Goal: Transaction & Acquisition: Book appointment/travel/reservation

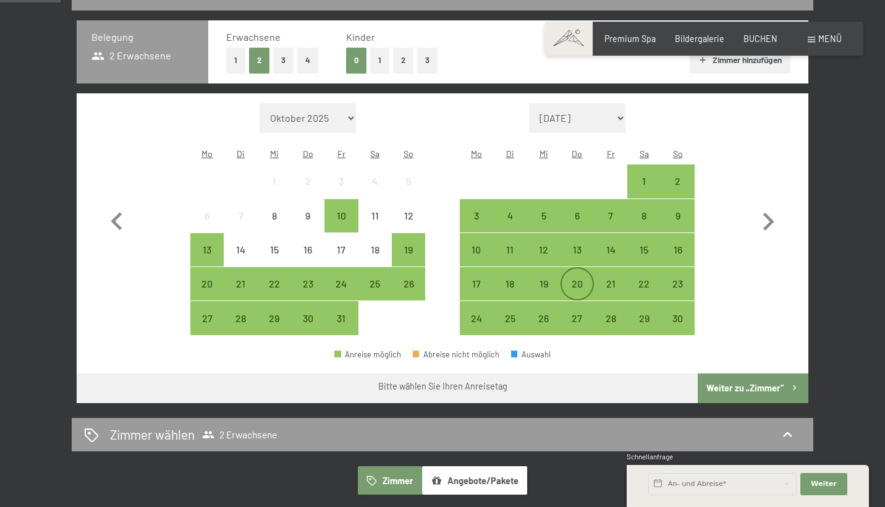
scroll to position [284, 0]
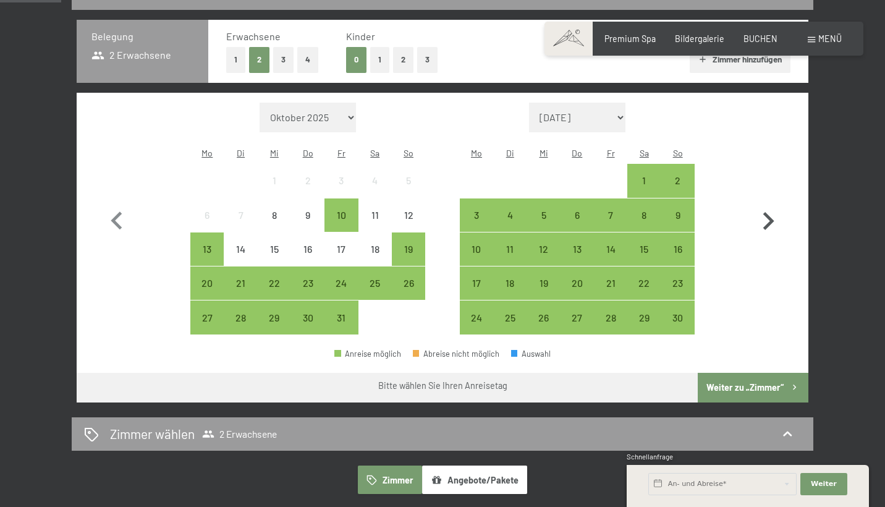
click at [762, 206] on icon "button" at bounding box center [768, 221] width 36 height 36
select select "2025-11-01"
select select "2025-12-01"
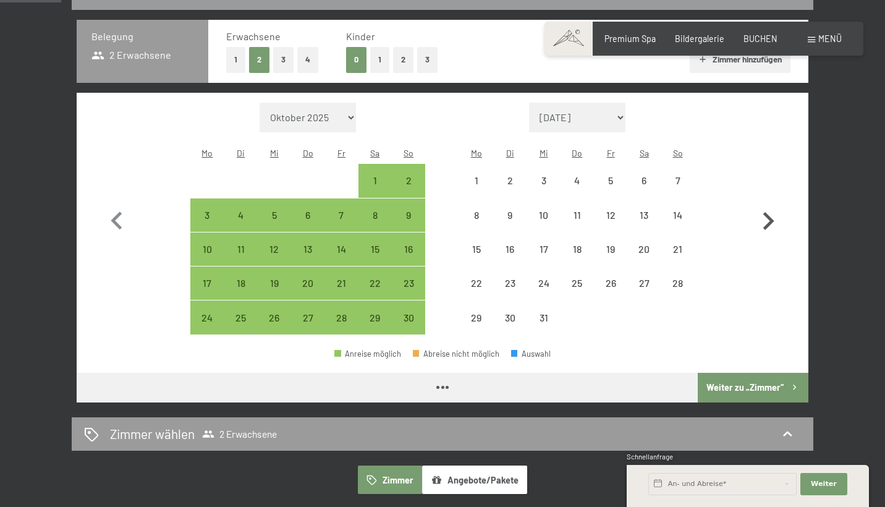
select select "2025-11-01"
select select "2025-12-01"
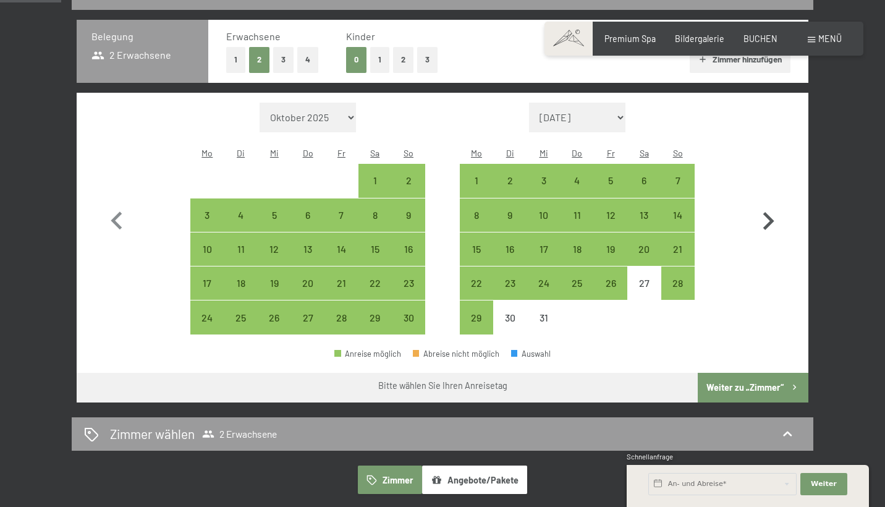
click at [762, 207] on icon "button" at bounding box center [768, 221] width 36 height 36
select select "2025-12-01"
select select "2026-01-01"
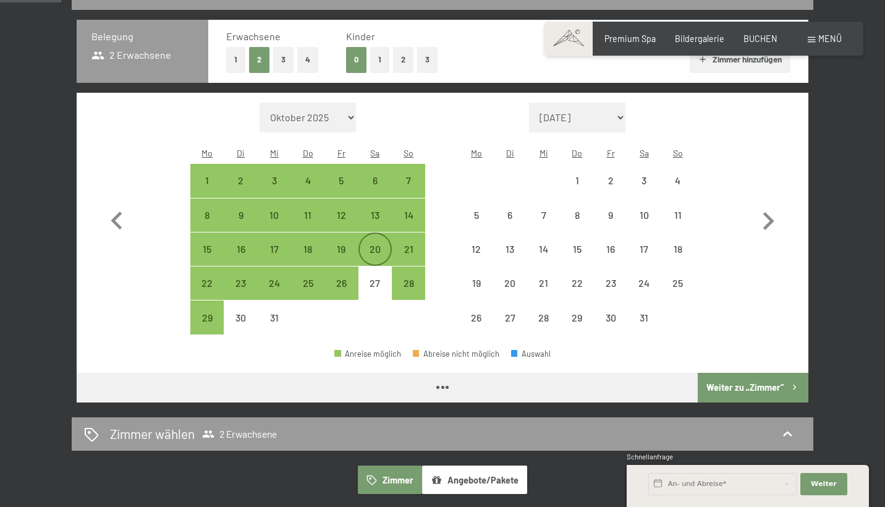
select select "2025-12-01"
select select "2026-01-01"
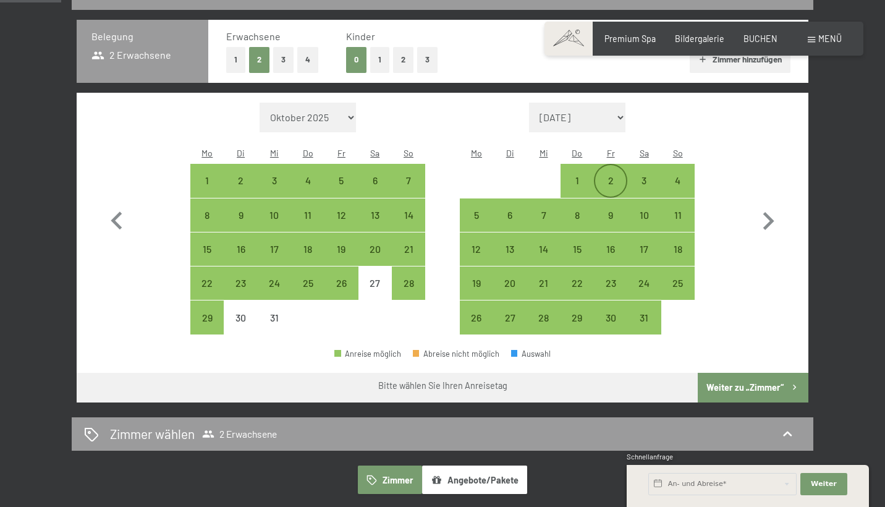
click at [606, 176] on div "2" at bounding box center [610, 191] width 31 height 31
select select "2025-12-01"
select select "2026-01-01"
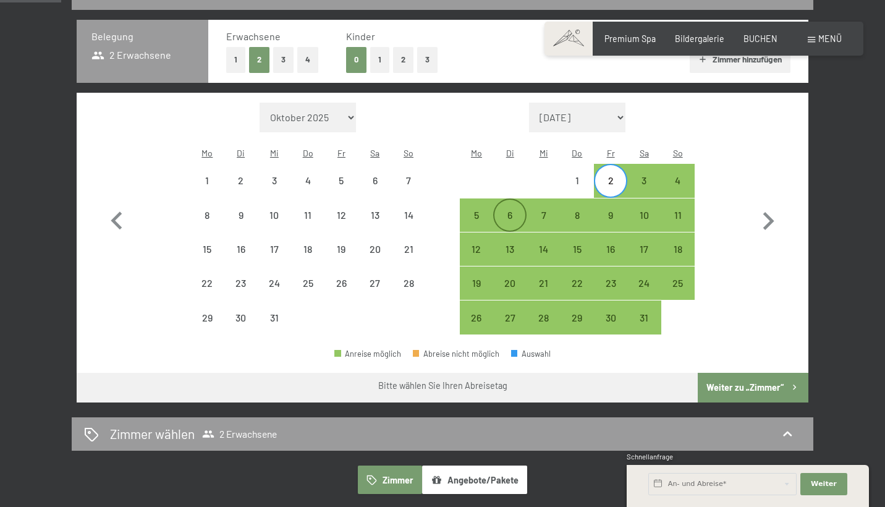
click at [504, 210] on div "6" at bounding box center [510, 225] width 31 height 31
select select "2025-12-01"
select select "2026-01-01"
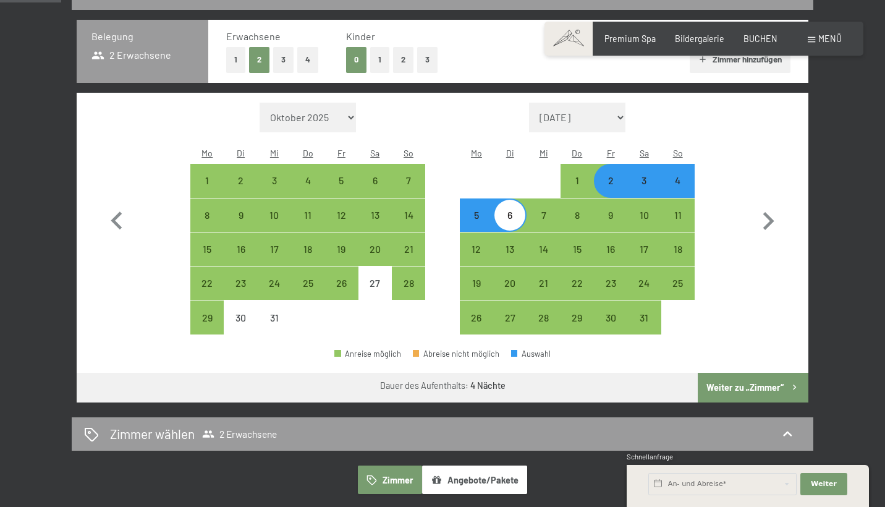
click at [786, 375] on button "Weiter zu „Zimmer“" at bounding box center [753, 388] width 111 height 30
select select "2025-12-01"
select select "2026-01-01"
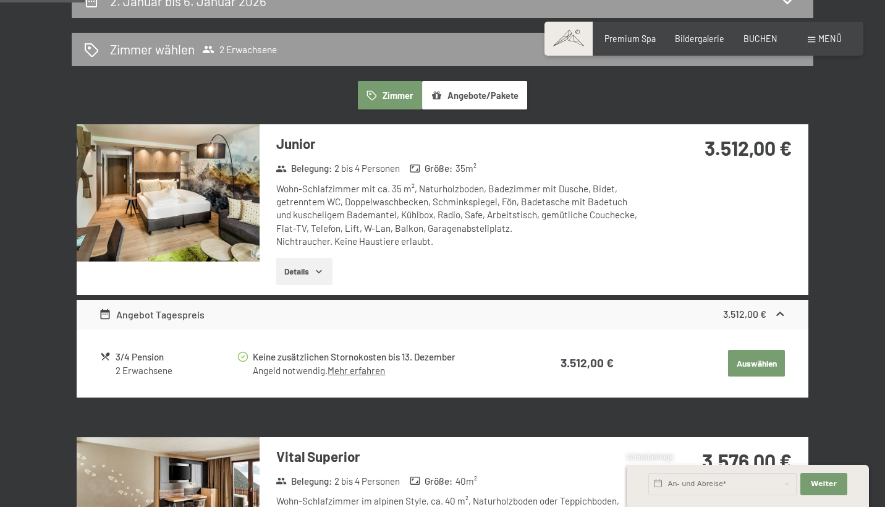
scroll to position [270, 0]
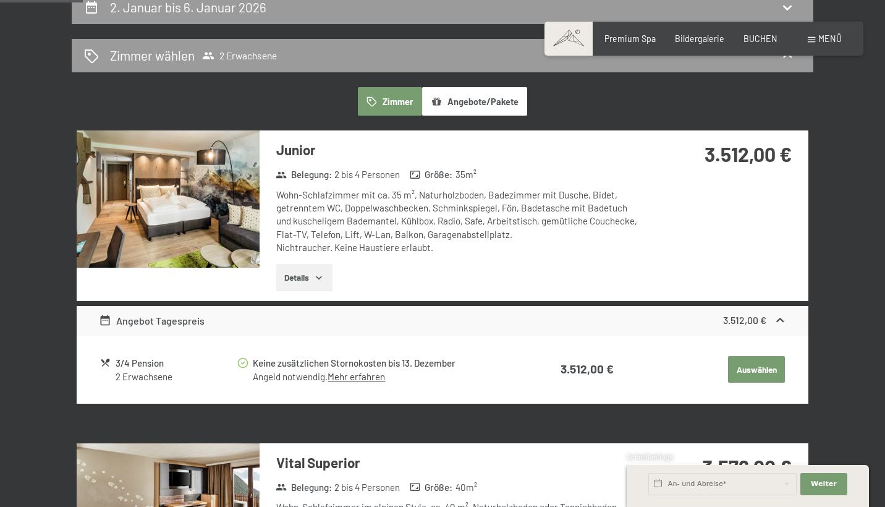
click at [202, 210] on img at bounding box center [168, 198] width 183 height 137
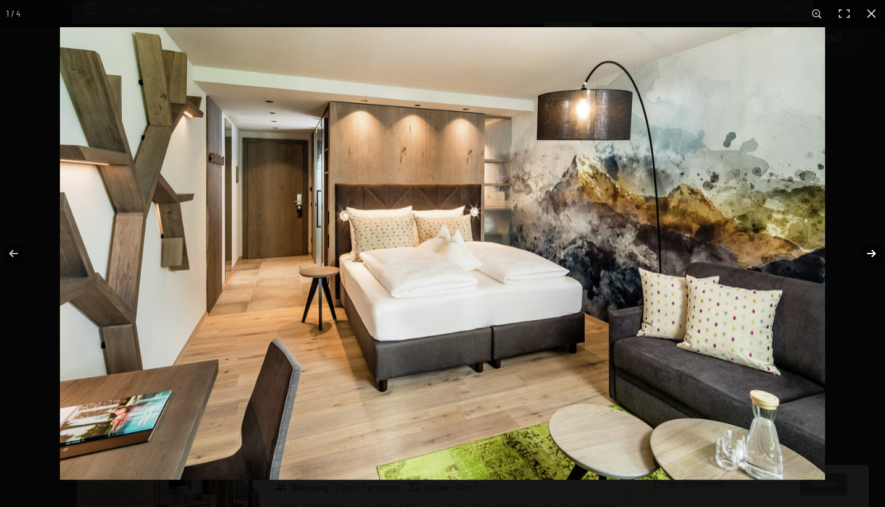
click at [872, 256] on button "button" at bounding box center [863, 254] width 43 height 62
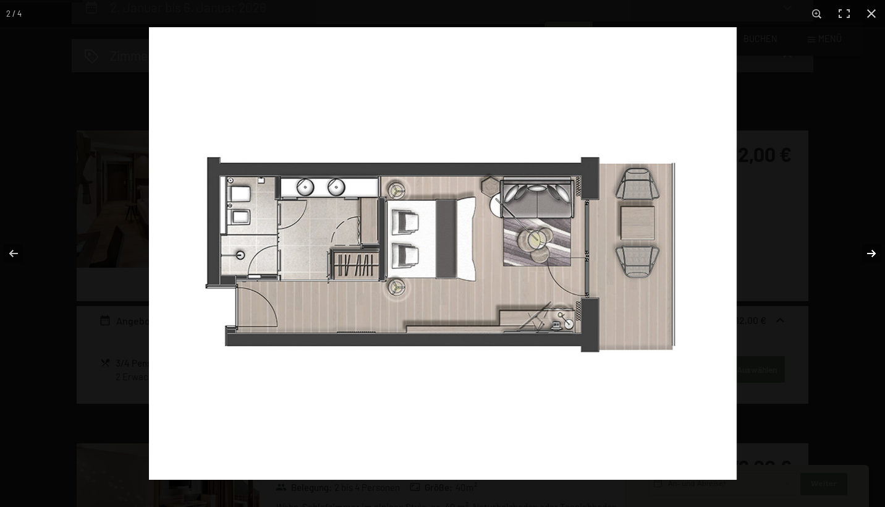
click at [872, 256] on button "button" at bounding box center [863, 254] width 43 height 62
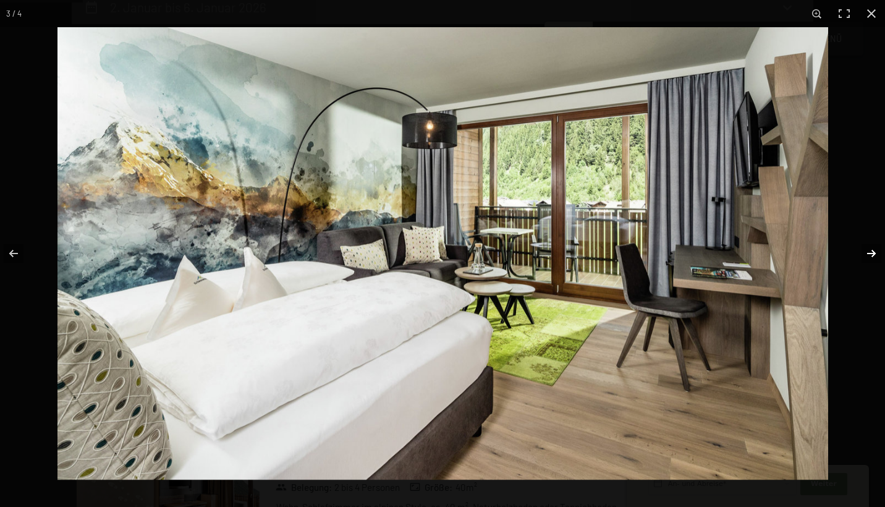
click at [872, 256] on button "button" at bounding box center [863, 254] width 43 height 62
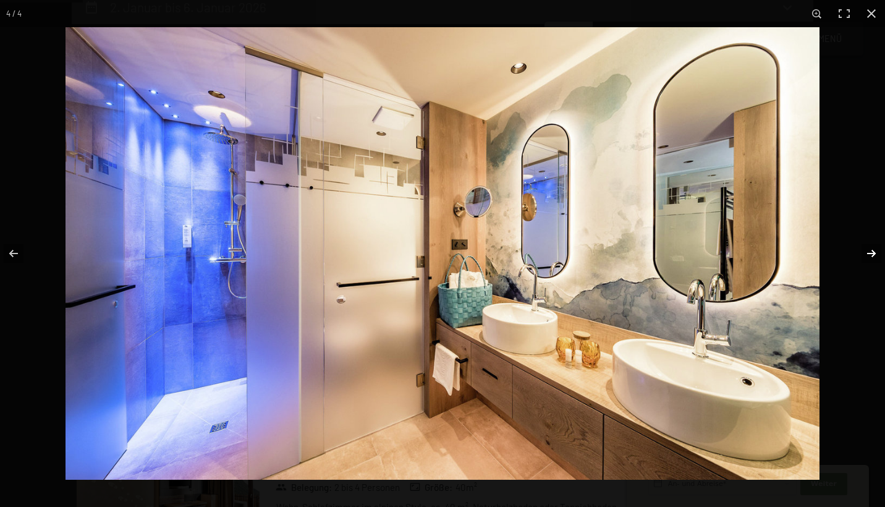
click at [872, 256] on button "button" at bounding box center [863, 254] width 43 height 62
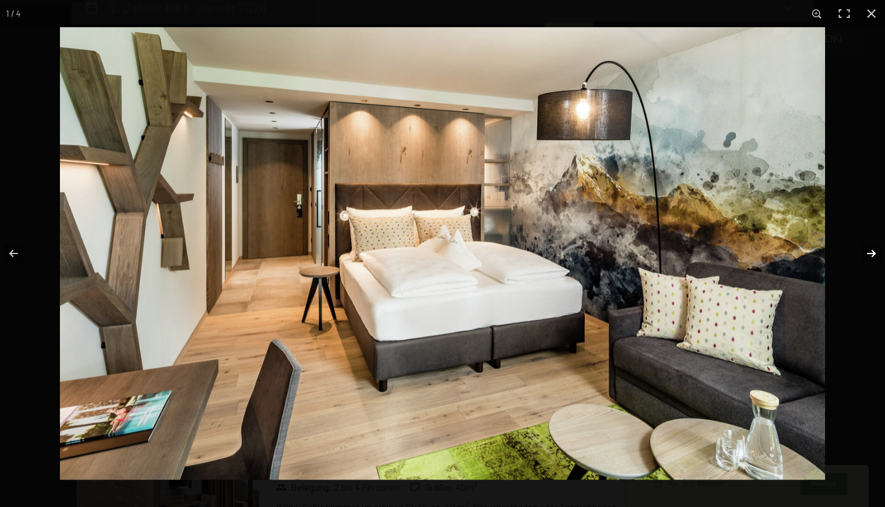
click at [872, 256] on button "button" at bounding box center [863, 254] width 43 height 62
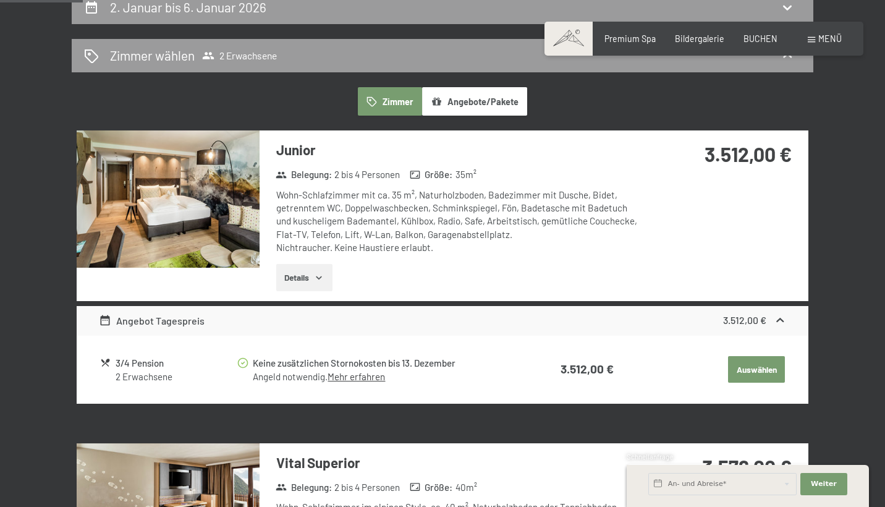
click at [0, 0] on button "button" at bounding box center [0, 0] width 0 height 0
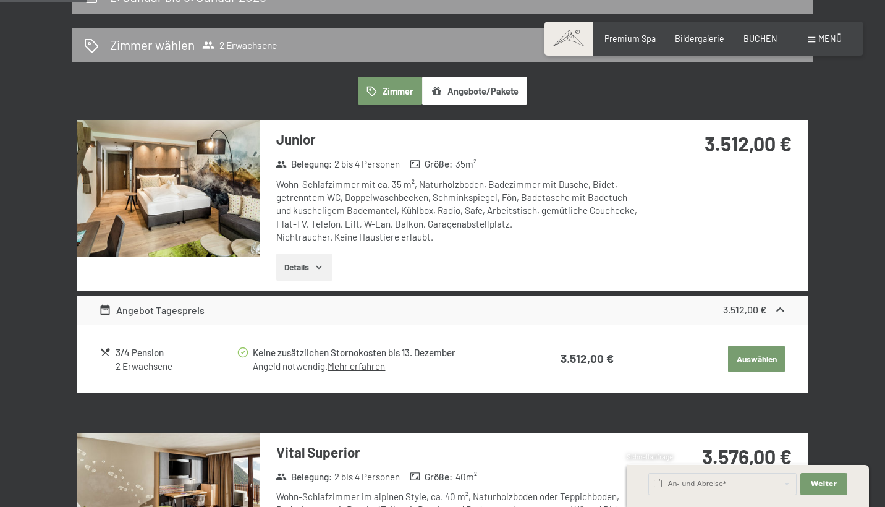
scroll to position [284, 0]
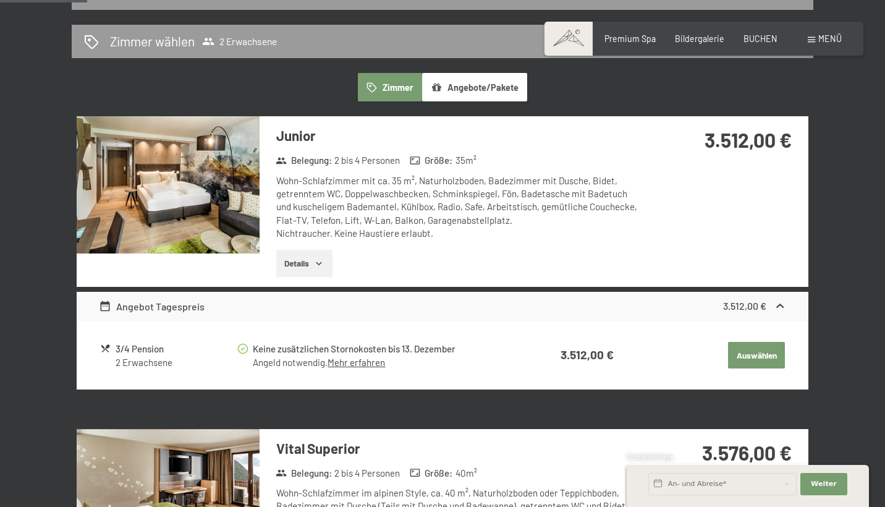
click at [402, 346] on div "Keine zusätzlichen Stornokosten bis 13. Dezember" at bounding box center [381, 349] width 257 height 14
click at [360, 360] on link "Mehr erfahren" at bounding box center [356, 362] width 57 height 11
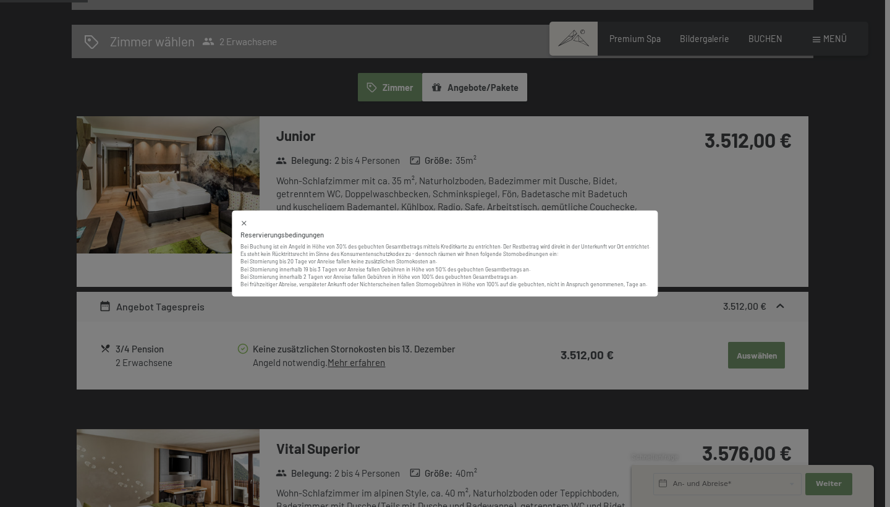
click at [450, 238] on div "Reservierungsbedingungen" at bounding box center [445, 235] width 410 height 10
click at [246, 223] on icon at bounding box center [244, 223] width 8 height 8
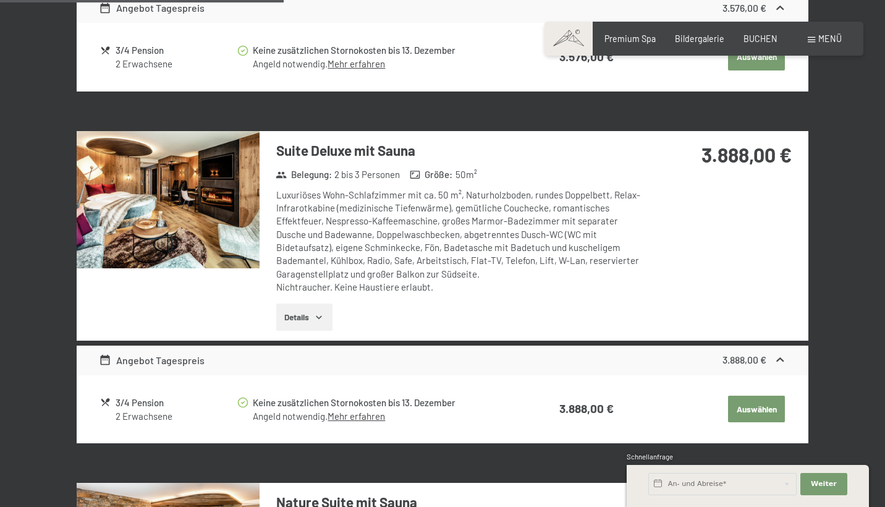
scroll to position [921, 0]
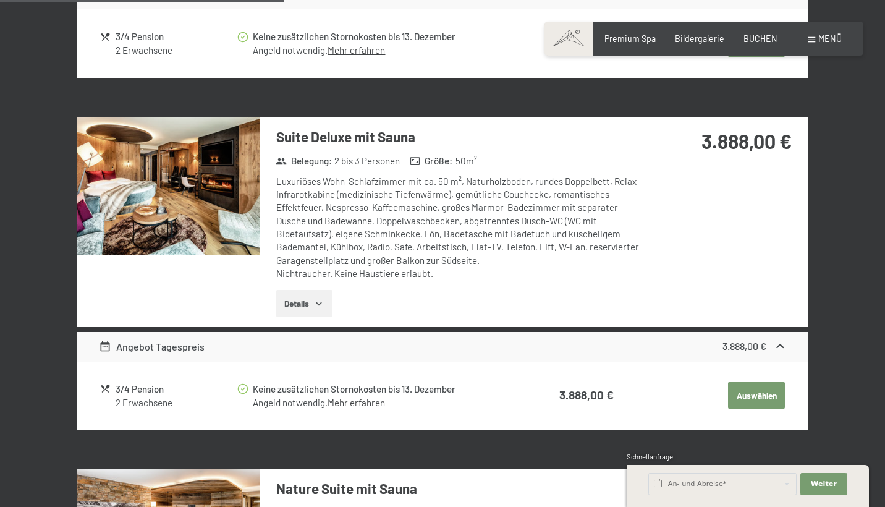
click at [184, 188] on img at bounding box center [168, 185] width 183 height 137
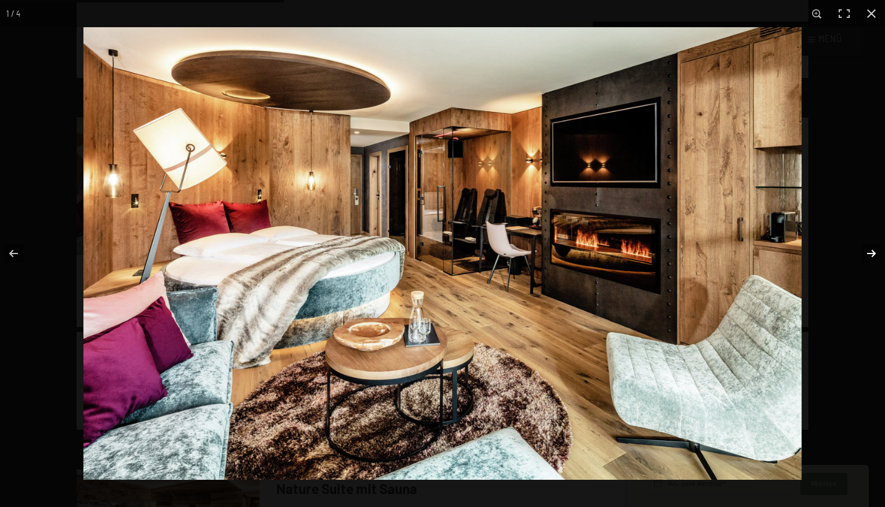
click at [873, 258] on button "button" at bounding box center [863, 254] width 43 height 62
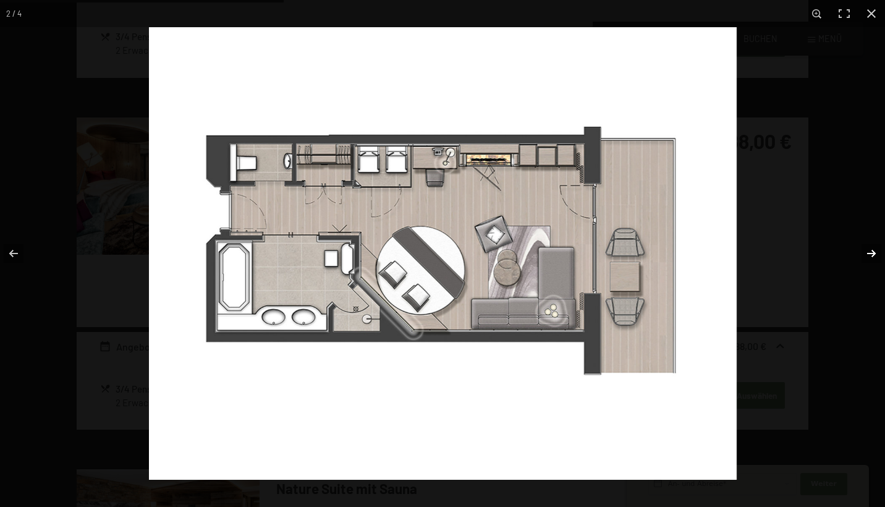
click at [873, 258] on button "button" at bounding box center [863, 254] width 43 height 62
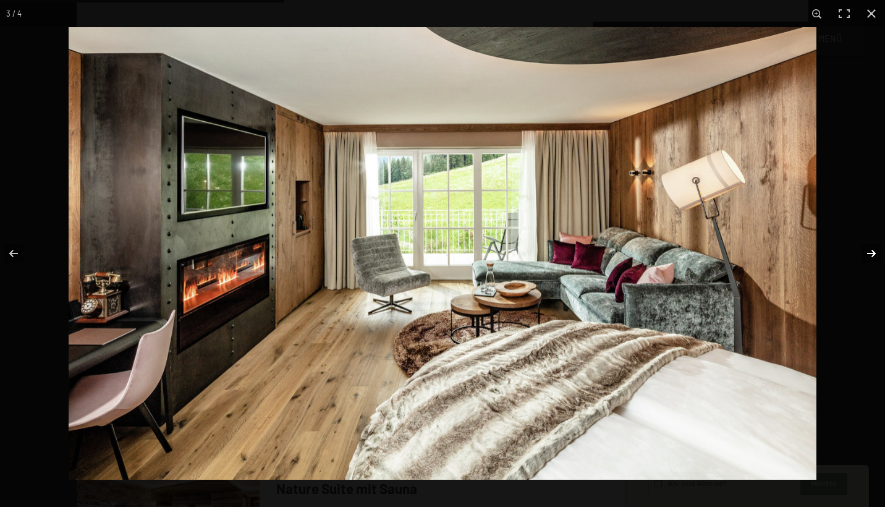
click at [873, 258] on button "button" at bounding box center [863, 254] width 43 height 62
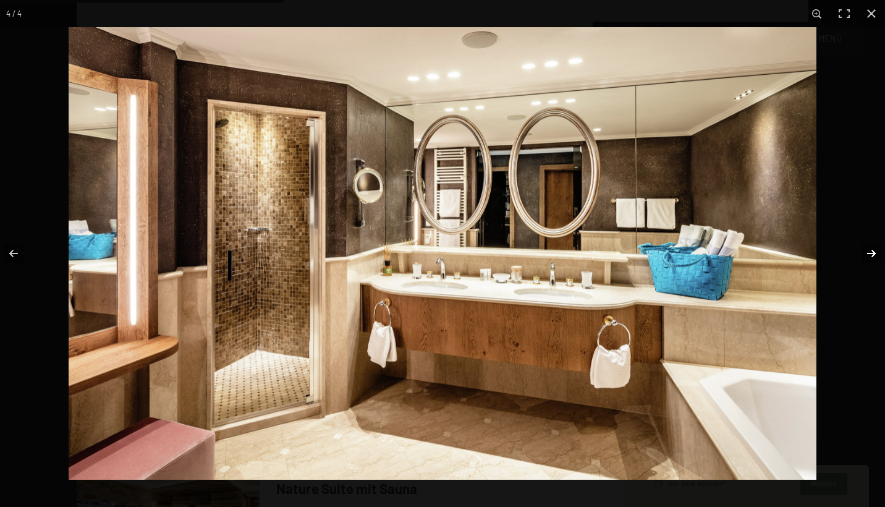
click at [873, 258] on button "button" at bounding box center [863, 254] width 43 height 62
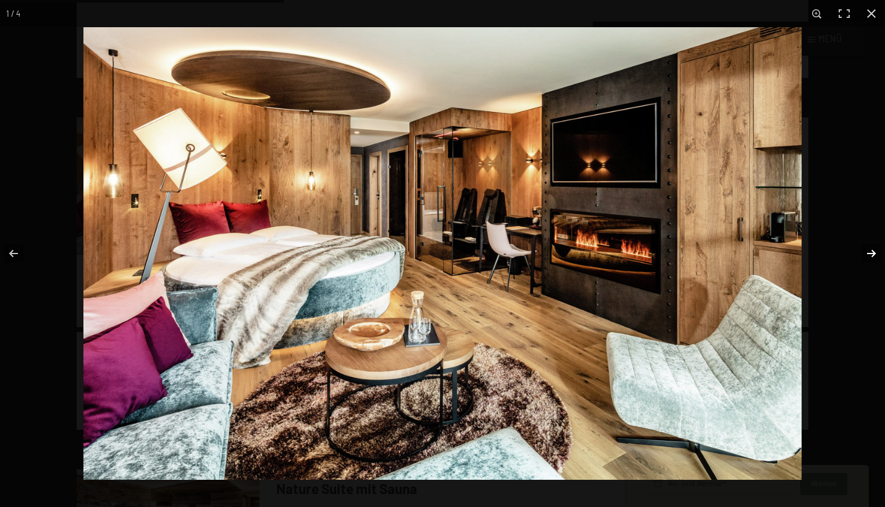
click at [873, 258] on button "button" at bounding box center [863, 254] width 43 height 62
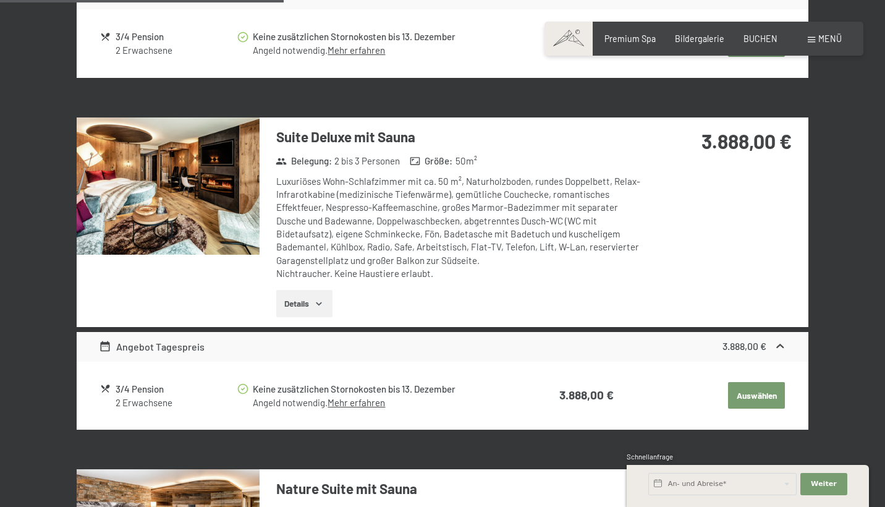
click at [0, 0] on button "button" at bounding box center [0, 0] width 0 height 0
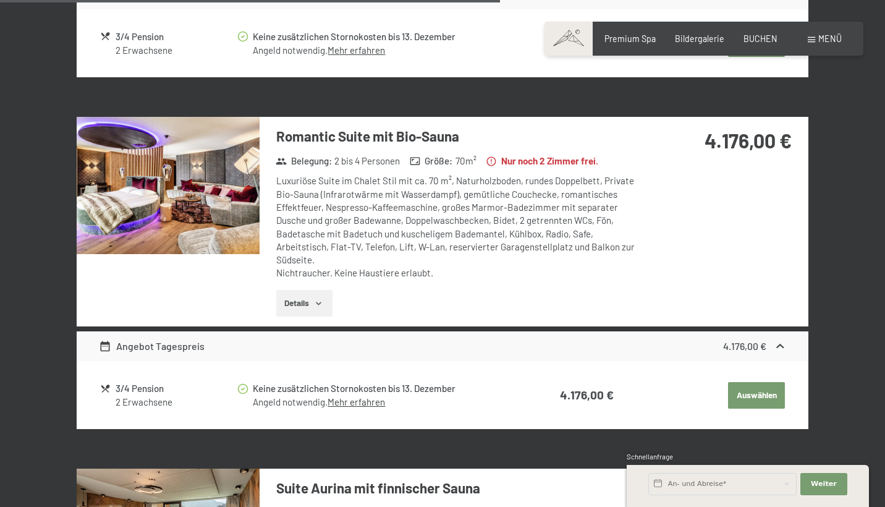
scroll to position [1623, 0]
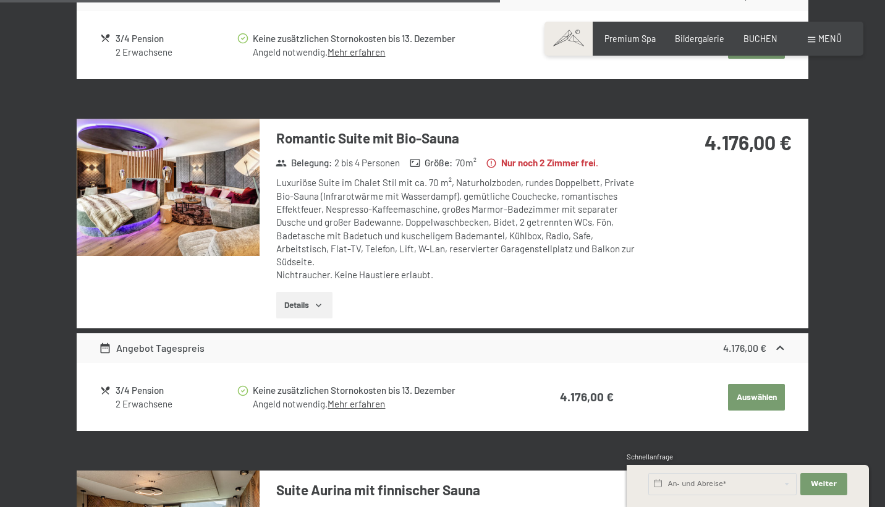
click at [206, 198] on img at bounding box center [168, 187] width 183 height 137
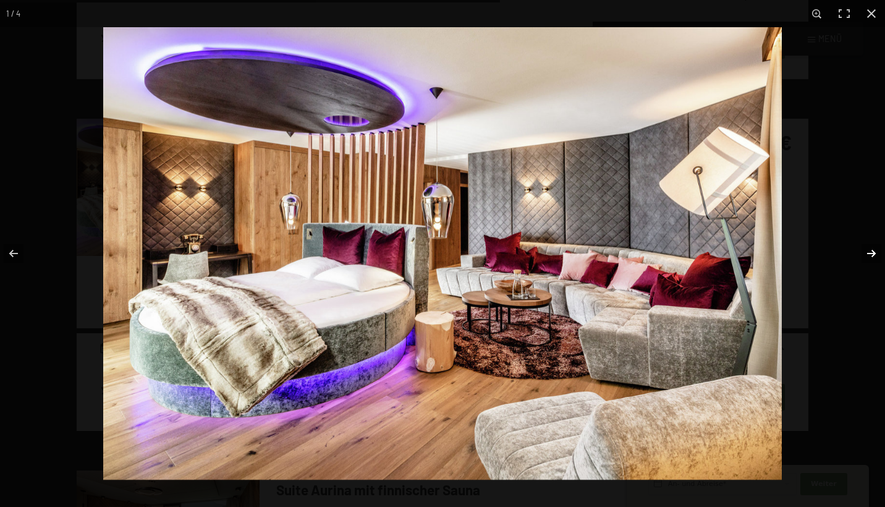
click at [869, 257] on button "button" at bounding box center [863, 254] width 43 height 62
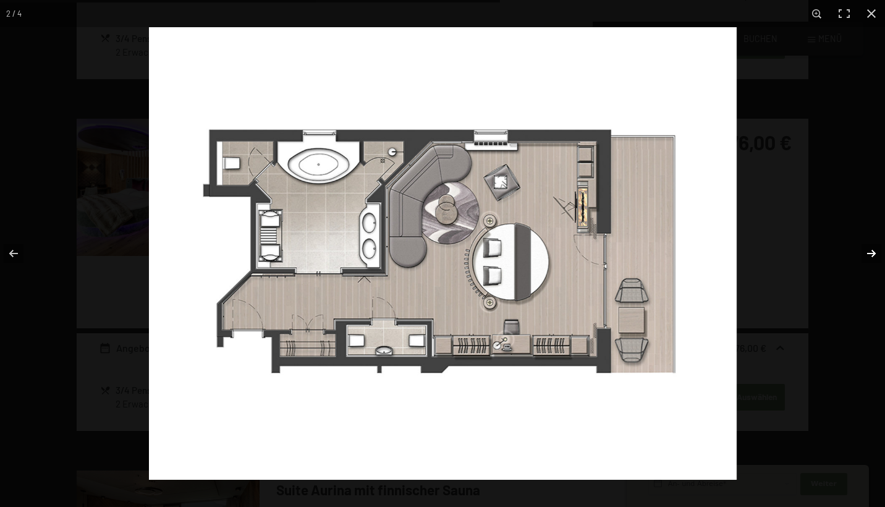
click at [869, 257] on button "button" at bounding box center [863, 254] width 43 height 62
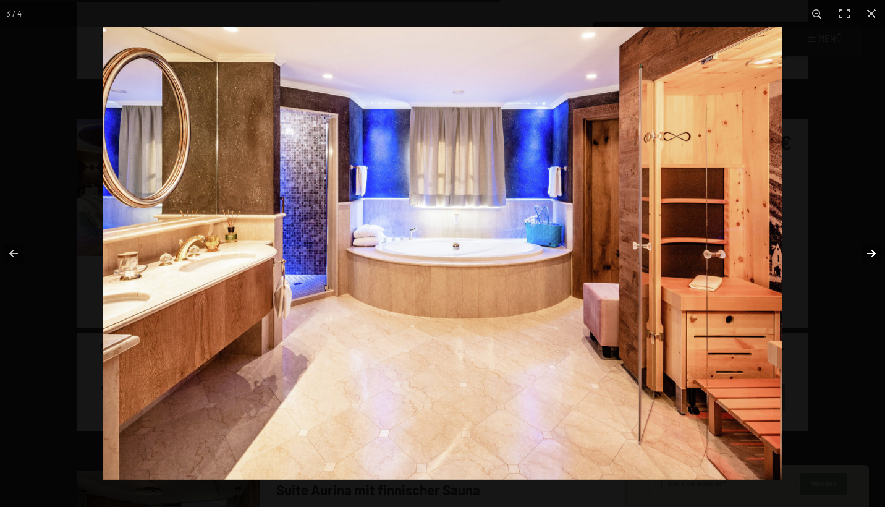
click at [869, 258] on button "button" at bounding box center [863, 254] width 43 height 62
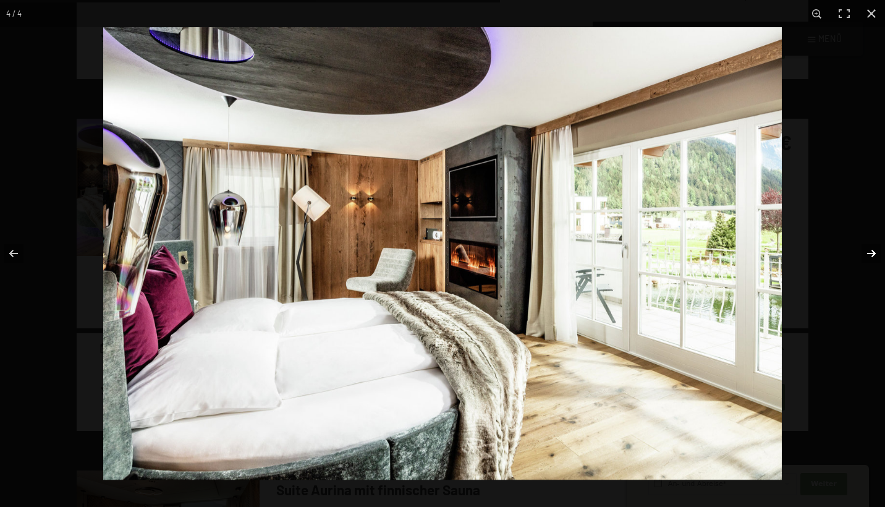
click at [869, 258] on button "button" at bounding box center [863, 254] width 43 height 62
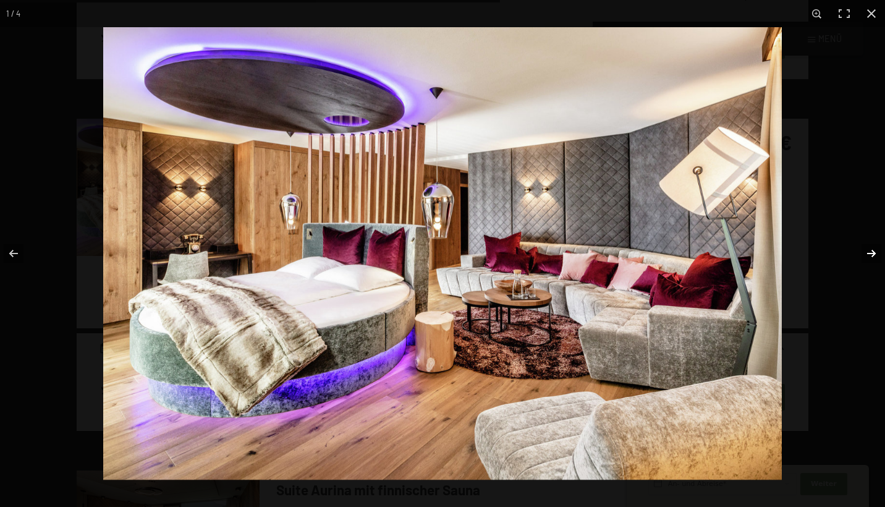
click at [869, 258] on button "button" at bounding box center [863, 254] width 43 height 62
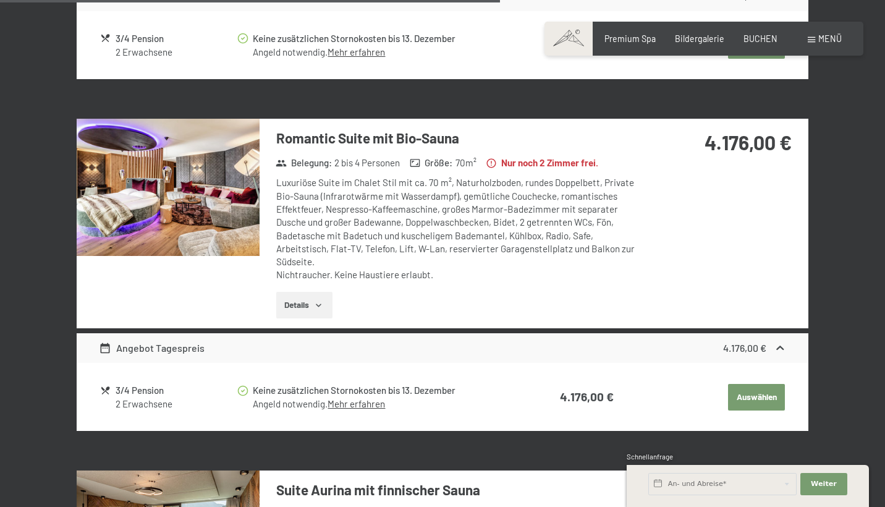
click at [0, 0] on button "button" at bounding box center [0, 0] width 0 height 0
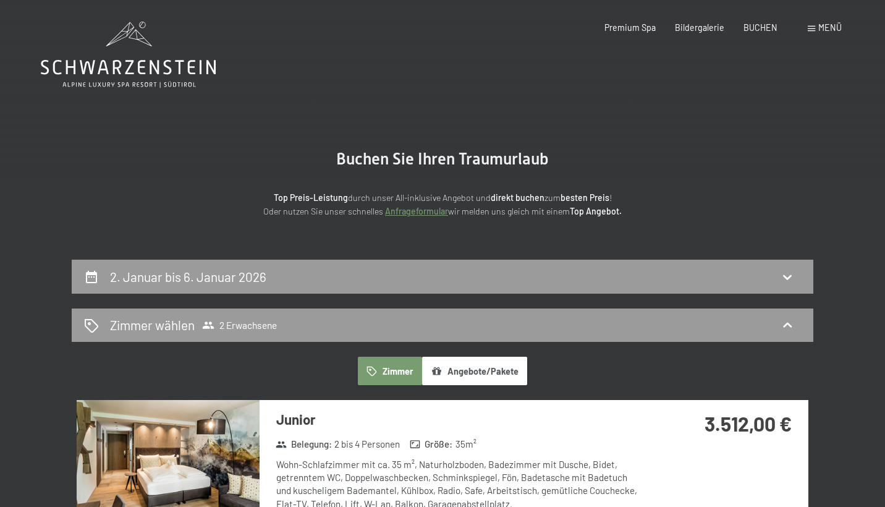
scroll to position [0, 0]
click at [645, 26] on span "Premium Spa" at bounding box center [630, 25] width 51 height 11
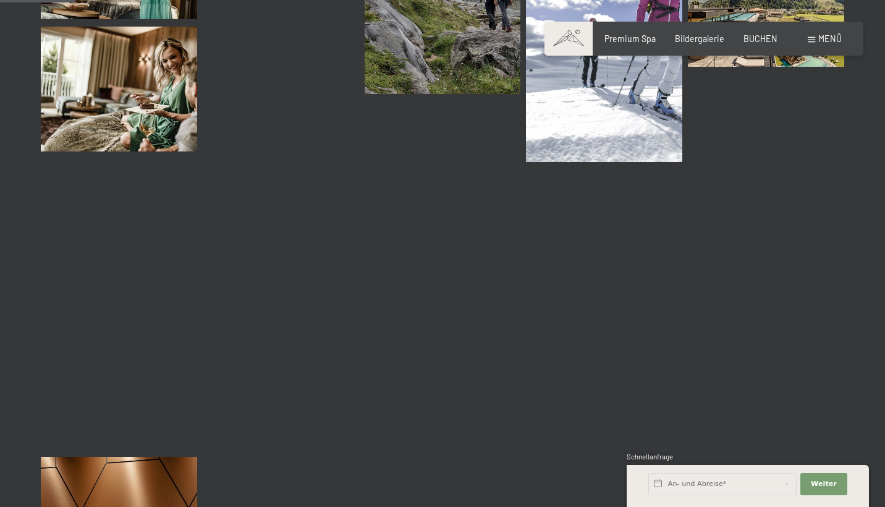
scroll to position [1061, 0]
